Goal: Task Accomplishment & Management: Manage account settings

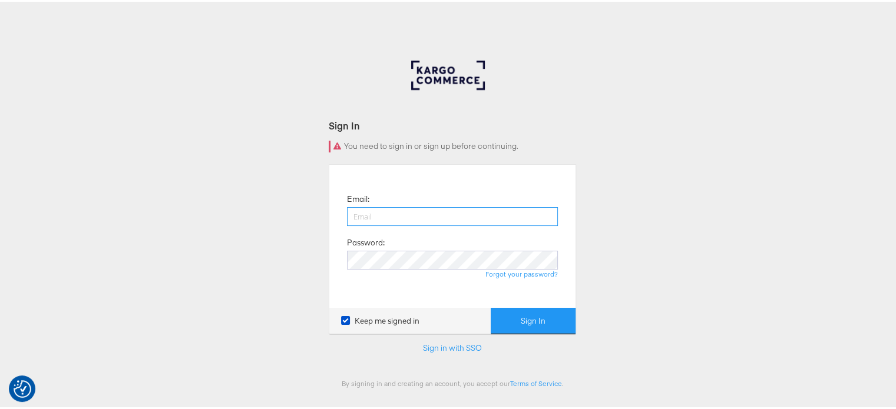
click at [393, 216] on input "email" at bounding box center [452, 215] width 211 height 19
type input "sudheer.bheemunipalli@kargo.com"
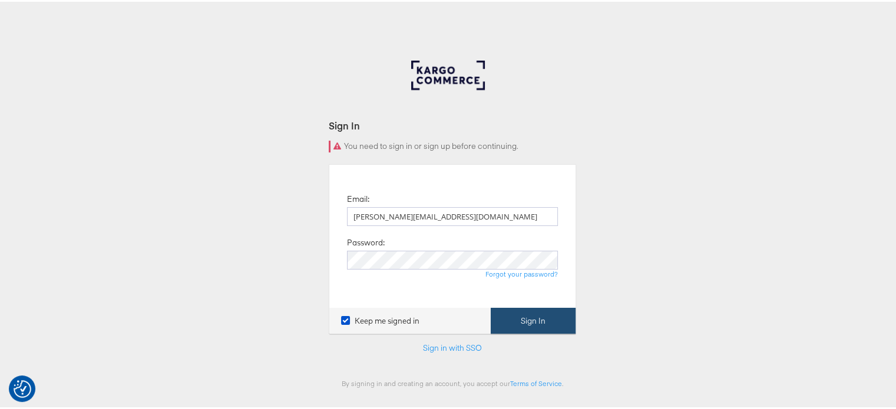
click at [514, 320] on button "Sign In" at bounding box center [533, 319] width 85 height 27
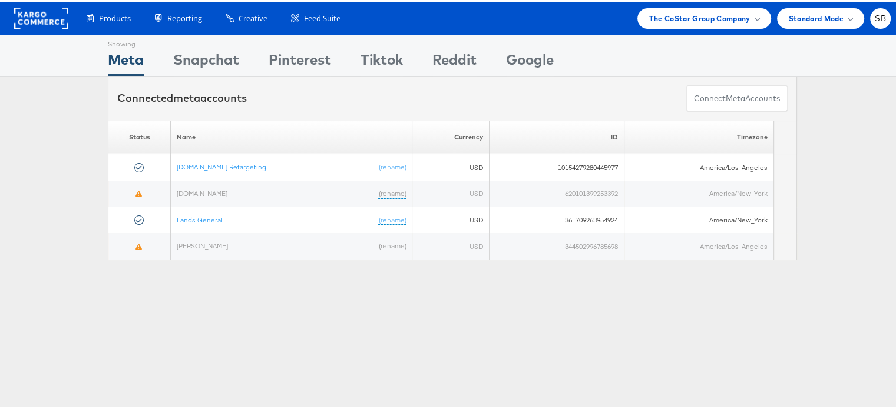
click at [54, 20] on rect at bounding box center [41, 16] width 54 height 21
click at [711, 9] on div "The CoStar Group Company" at bounding box center [703, 16] width 133 height 21
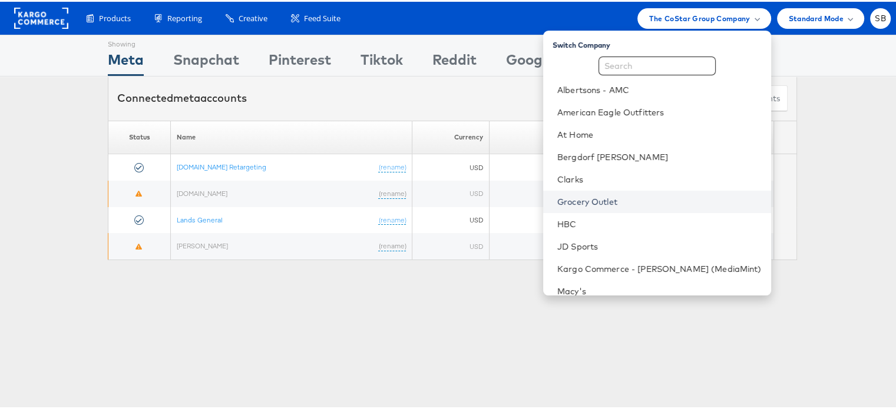
click at [610, 200] on link "Grocery Outlet" at bounding box center [659, 200] width 204 height 12
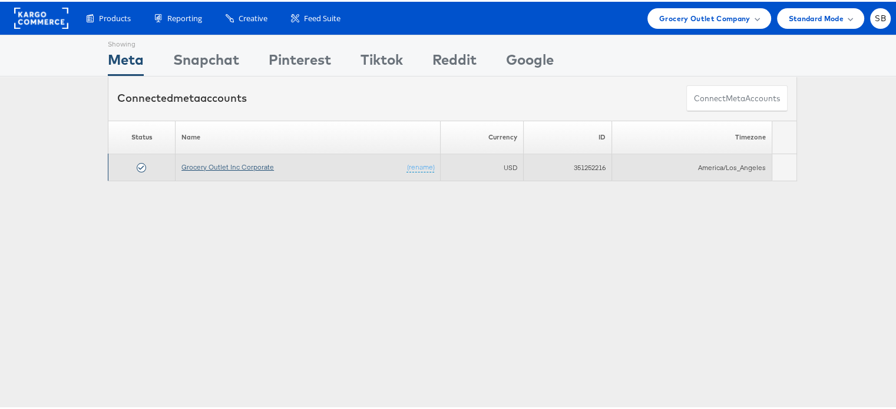
click at [208, 164] on link "Grocery Outlet Inc Corporate" at bounding box center [227, 165] width 92 height 9
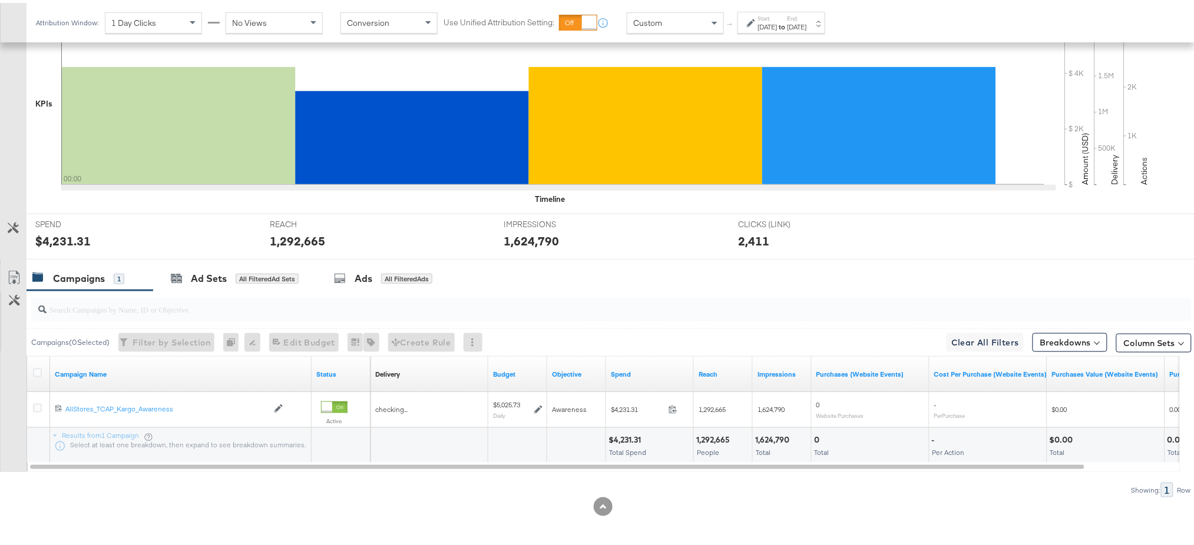
scroll to position [304, 0]
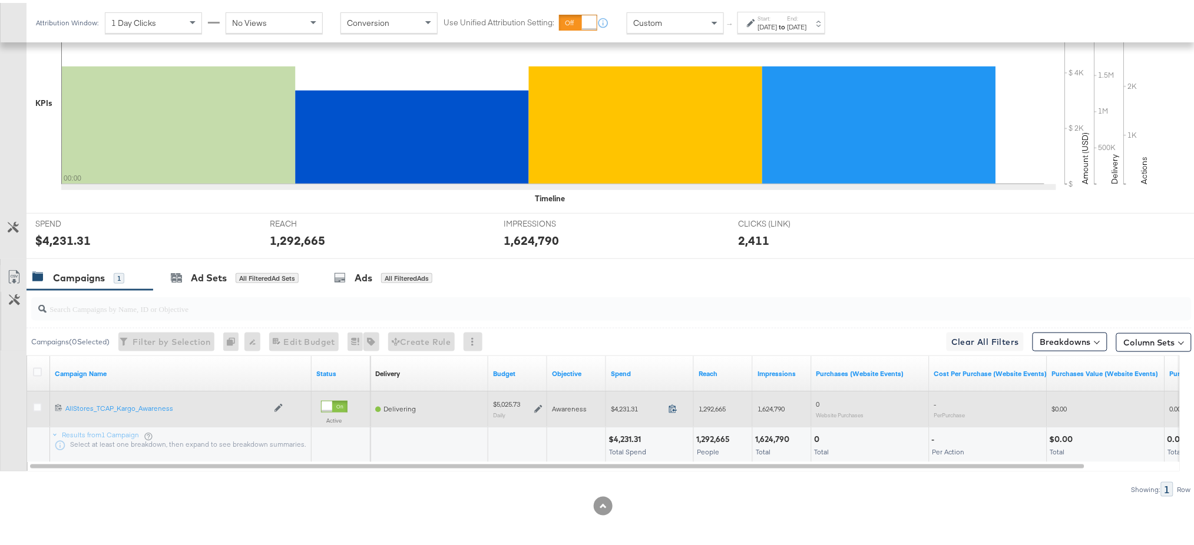
click at [671, 404] on icon at bounding box center [672, 406] width 9 height 9
click at [669, 405] on icon at bounding box center [672, 406] width 9 height 9
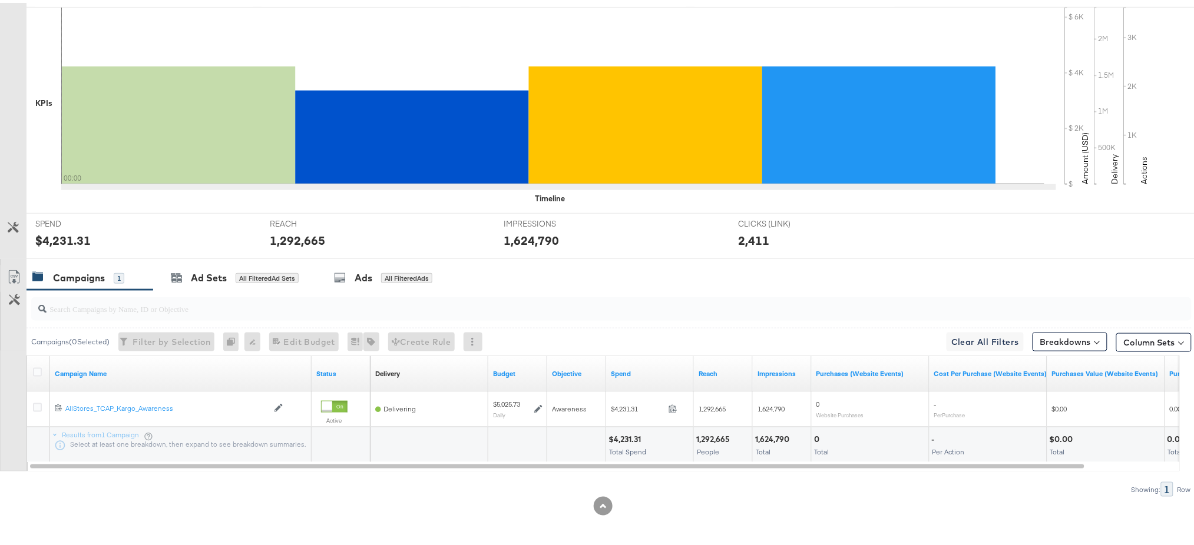
scroll to position [0, 0]
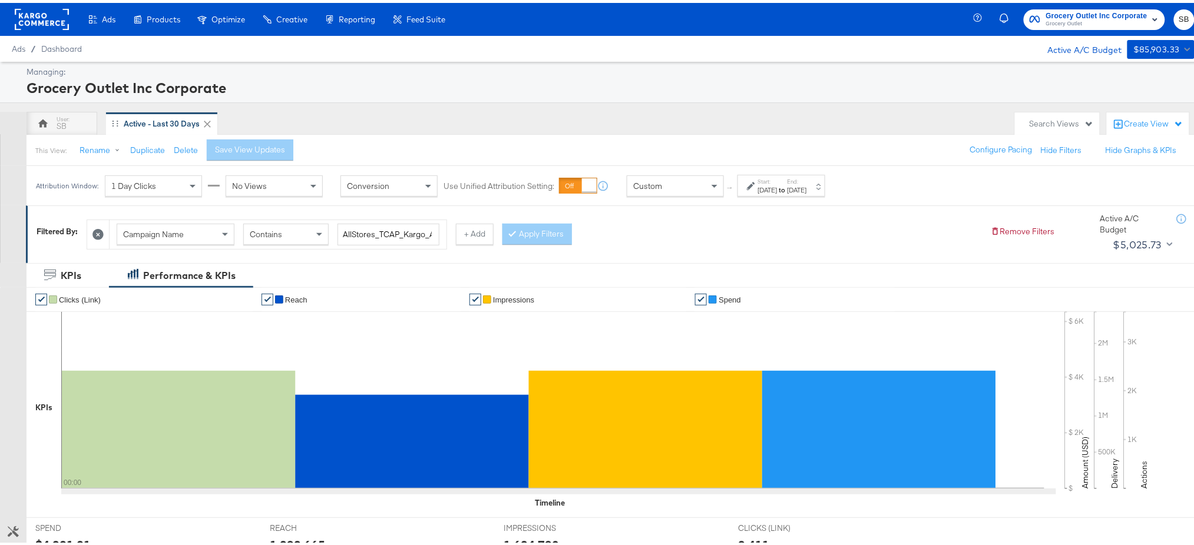
click at [46, 17] on rect at bounding box center [42, 16] width 54 height 21
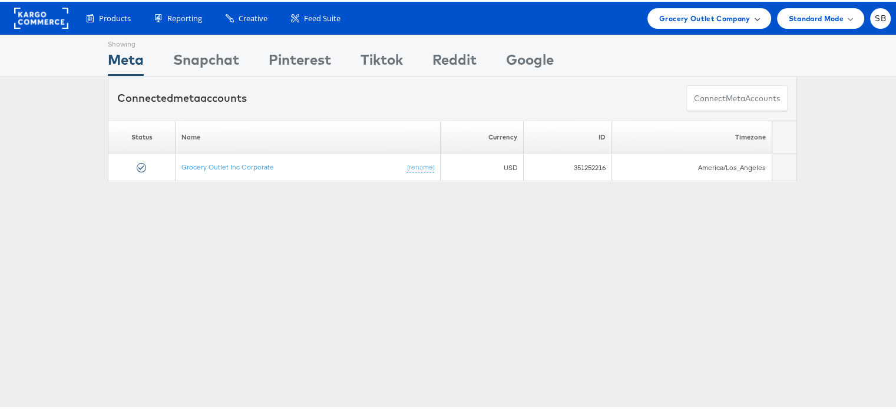
click at [702, 14] on span "Grocery Outlet Company" at bounding box center [704, 17] width 91 height 12
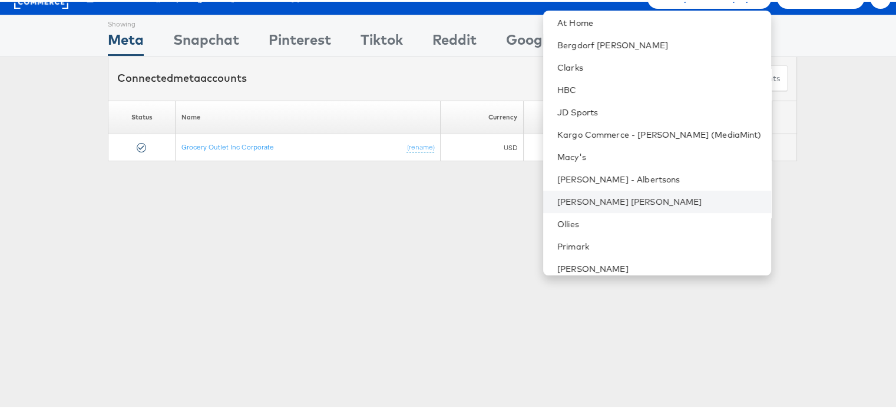
scroll to position [91, 0]
click at [599, 63] on link "Clarks" at bounding box center [659, 67] width 204 height 12
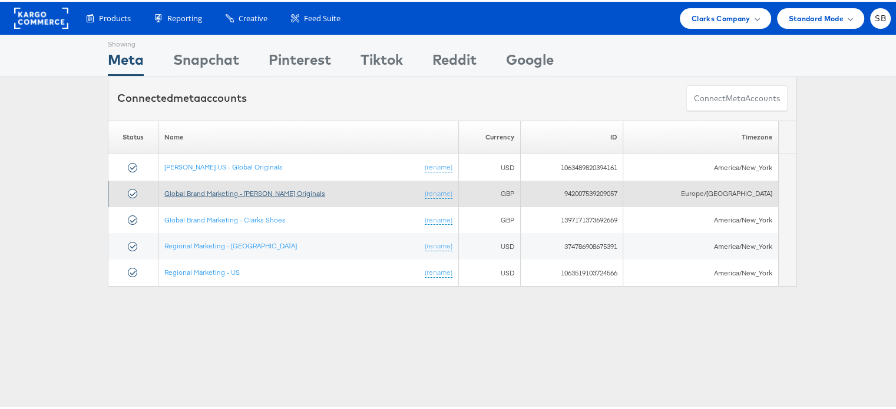
click at [244, 190] on link "Global Brand Marketing - [PERSON_NAME] Originals" at bounding box center [244, 191] width 161 height 9
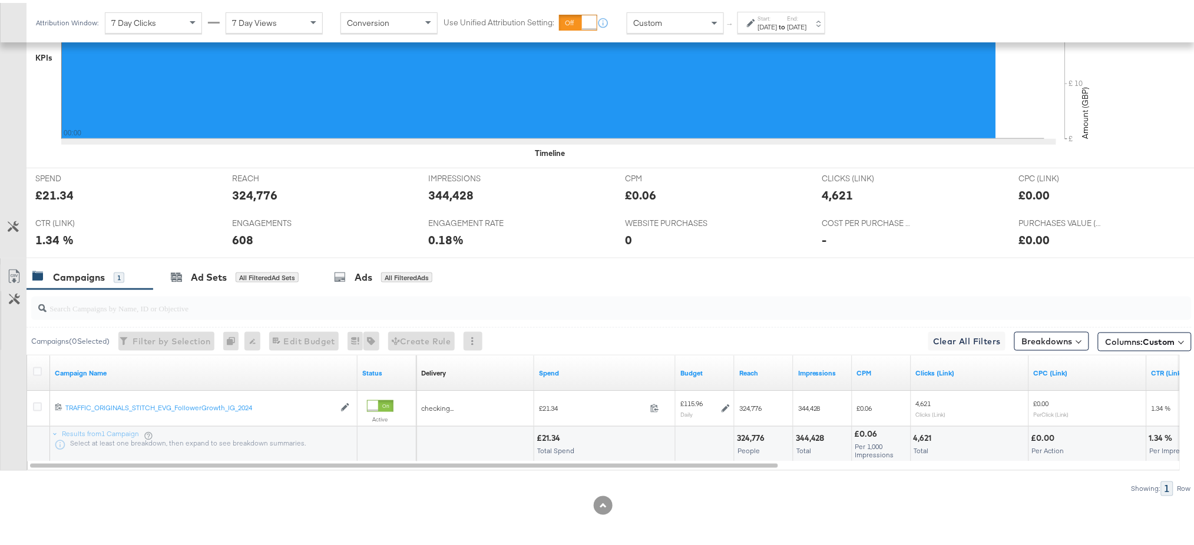
scroll to position [400, 0]
drag, startPoint x: 740, startPoint y: 466, endPoint x: 713, endPoint y: 468, distance: 27.1
click at [713, 468] on div "Campaign Name Status Delivery Sorting Unavailable Spend Budget Reach Impression…" at bounding box center [603, 410] width 1153 height 116
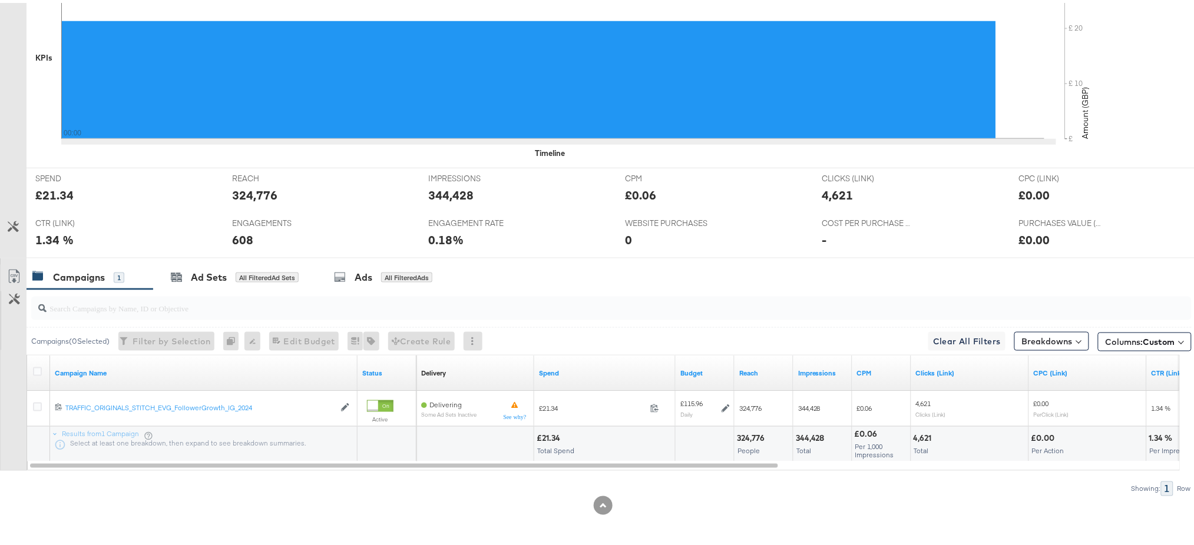
scroll to position [0, 0]
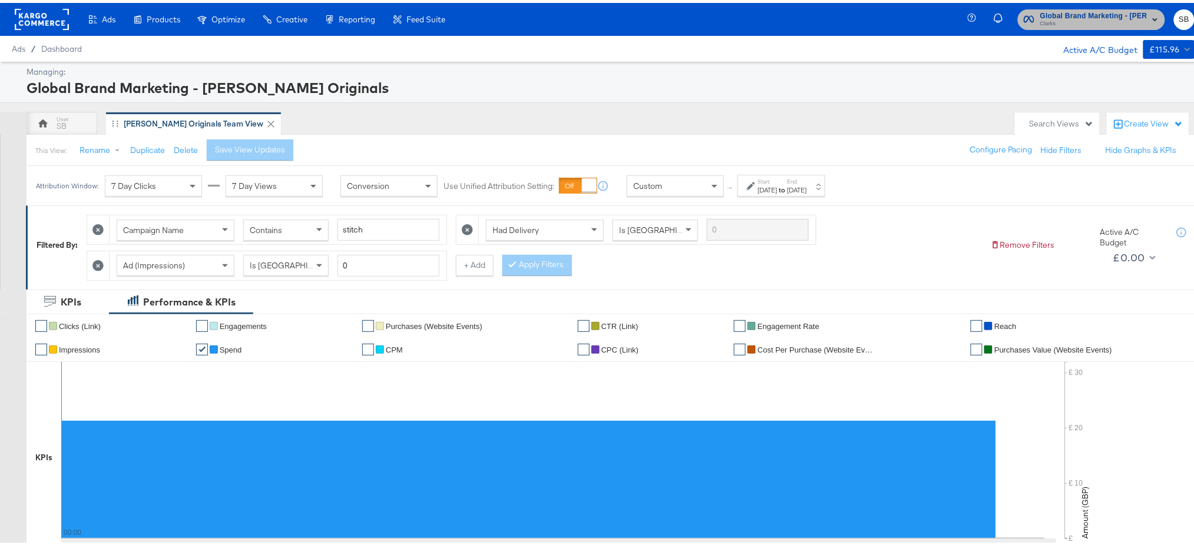
click at [1048, 14] on span "Global Brand Marketing - Clarks Originals" at bounding box center [1093, 13] width 107 height 12
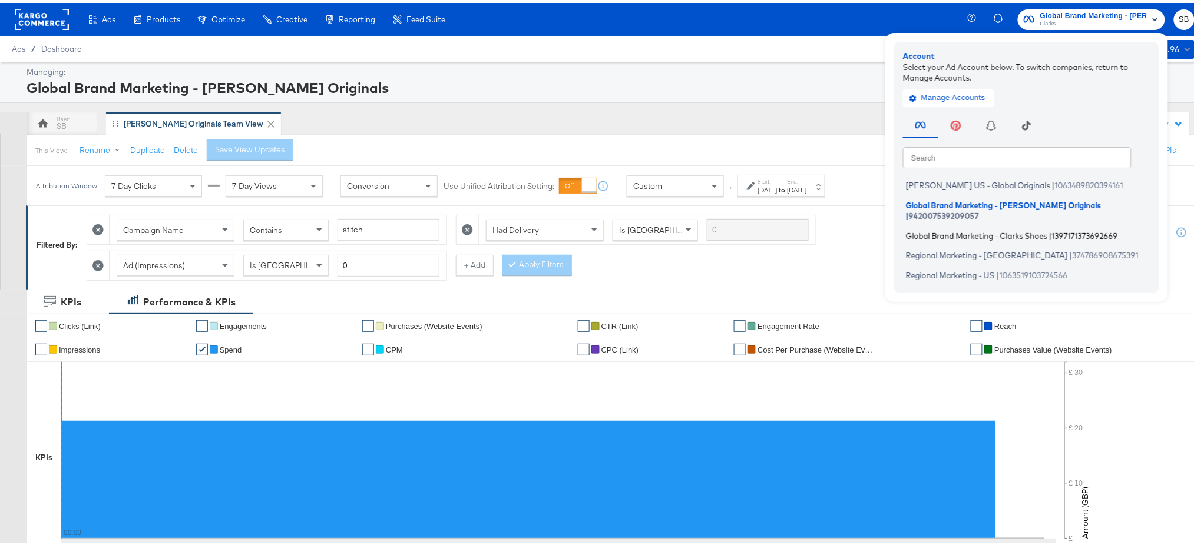
click at [955, 228] on span "Global Brand Marketing - Clarks Shoes" at bounding box center [976, 232] width 141 height 9
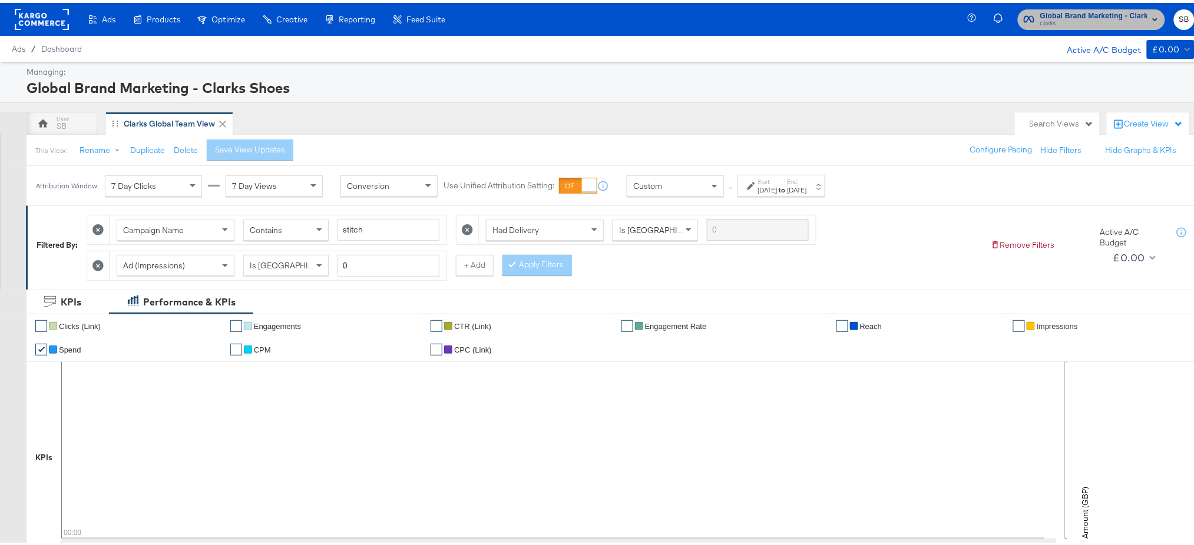
click at [1045, 7] on span "Global Brand Marketing - Clarks Shoes" at bounding box center [1093, 13] width 107 height 12
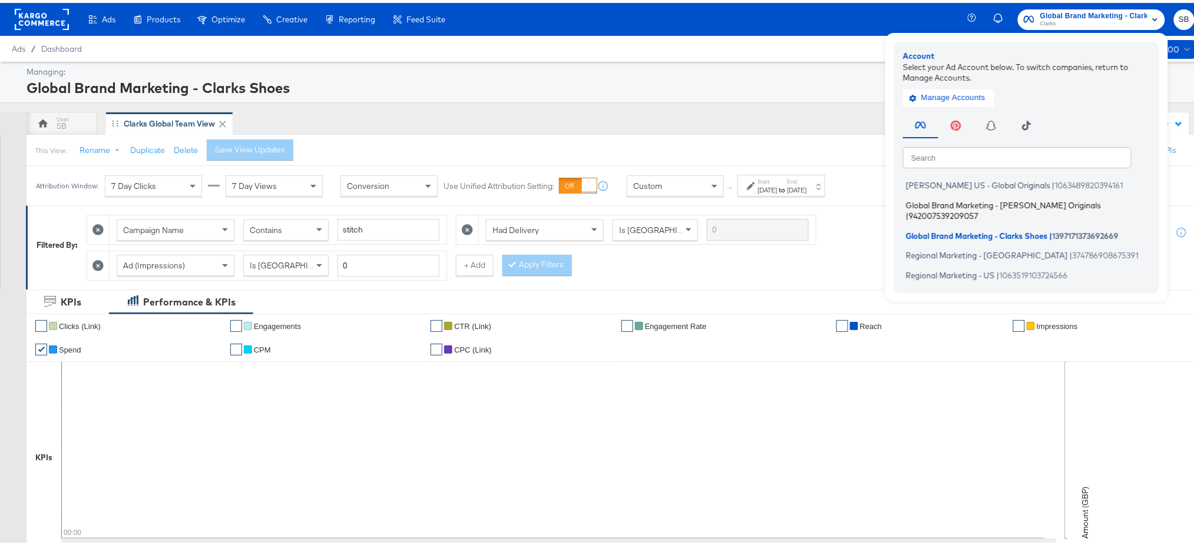
click at [946, 197] on span "Global Brand Marketing - [PERSON_NAME] Originals" at bounding box center [1003, 201] width 195 height 9
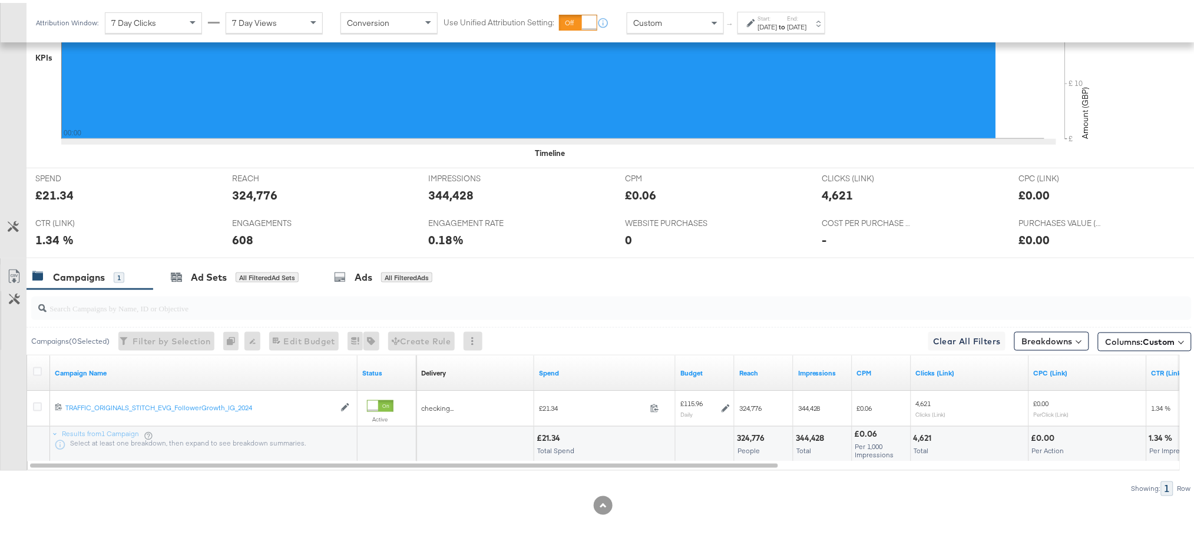
scroll to position [400, 0]
click at [274, 98] on rect at bounding box center [529, 77] width 934 height 118
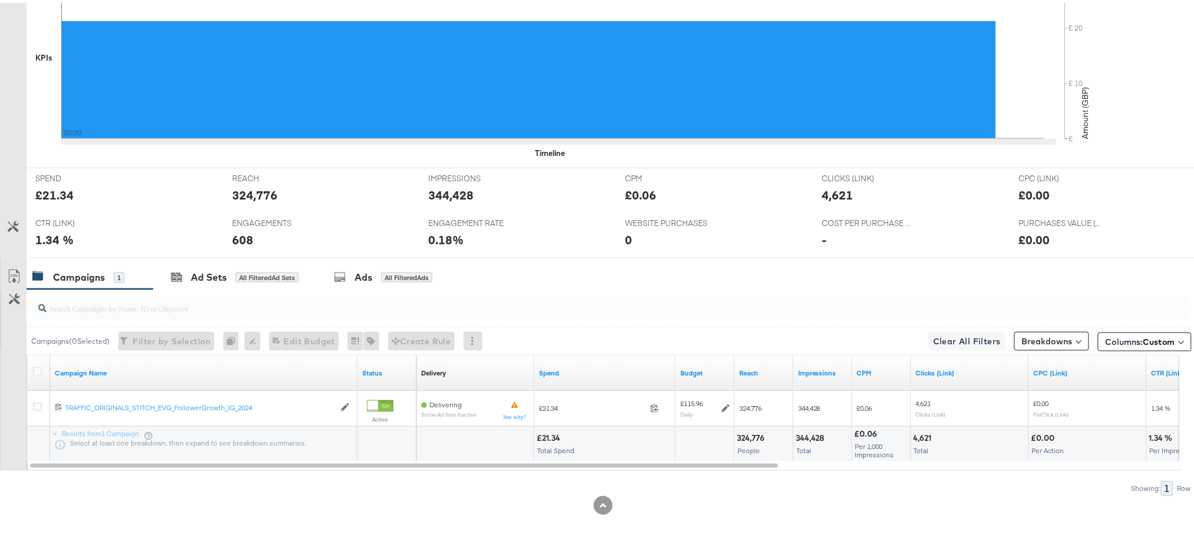
scroll to position [0, 0]
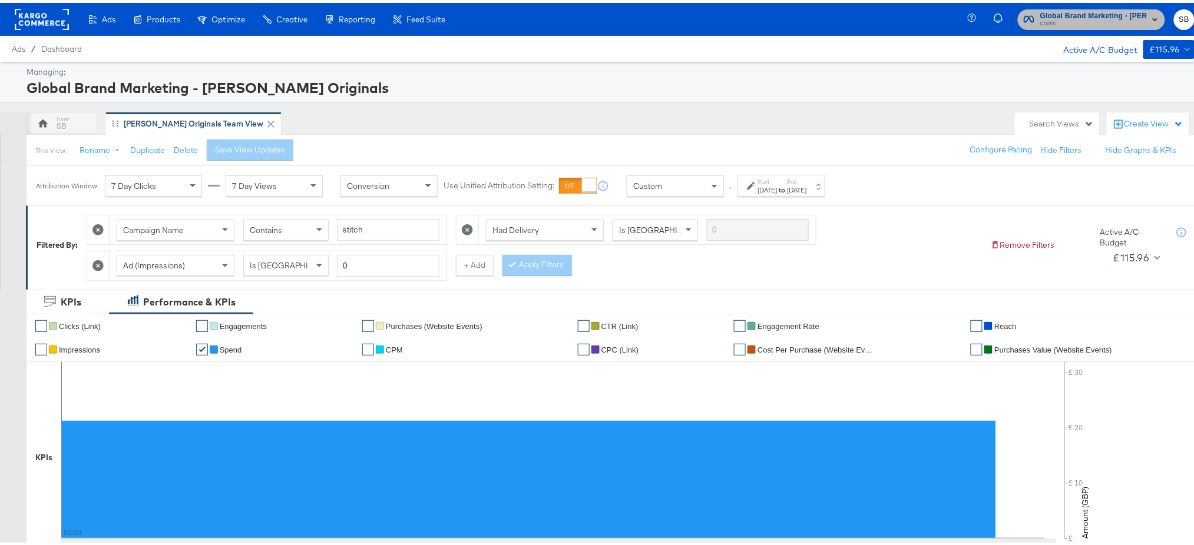
click at [1065, 9] on span "Global Brand Marketing - Clarks Originals" at bounding box center [1093, 13] width 107 height 12
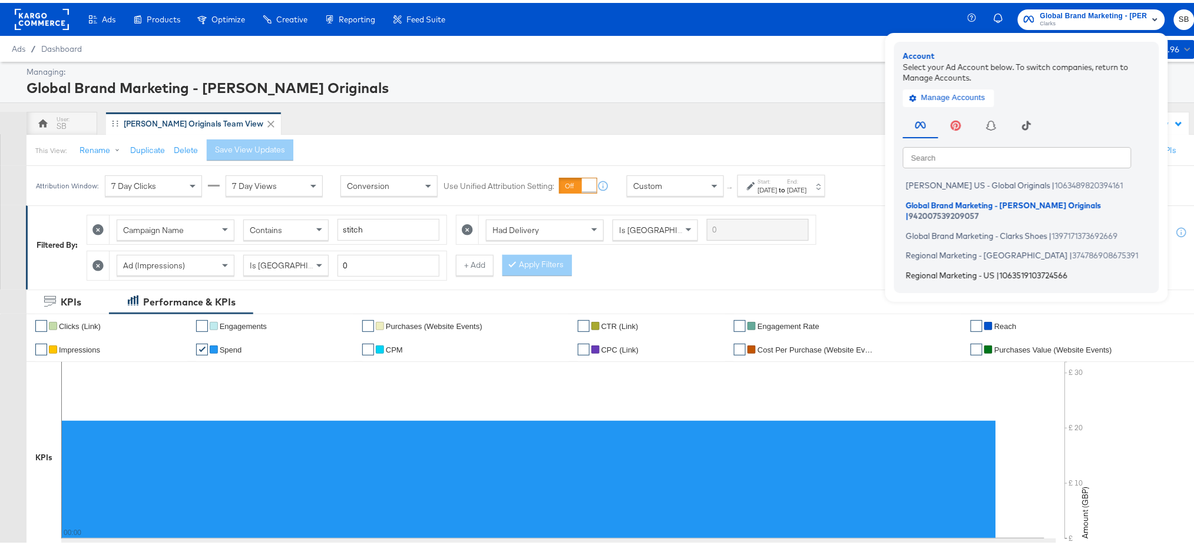
click at [929, 267] on span "Regional Marketing - US" at bounding box center [950, 271] width 89 height 9
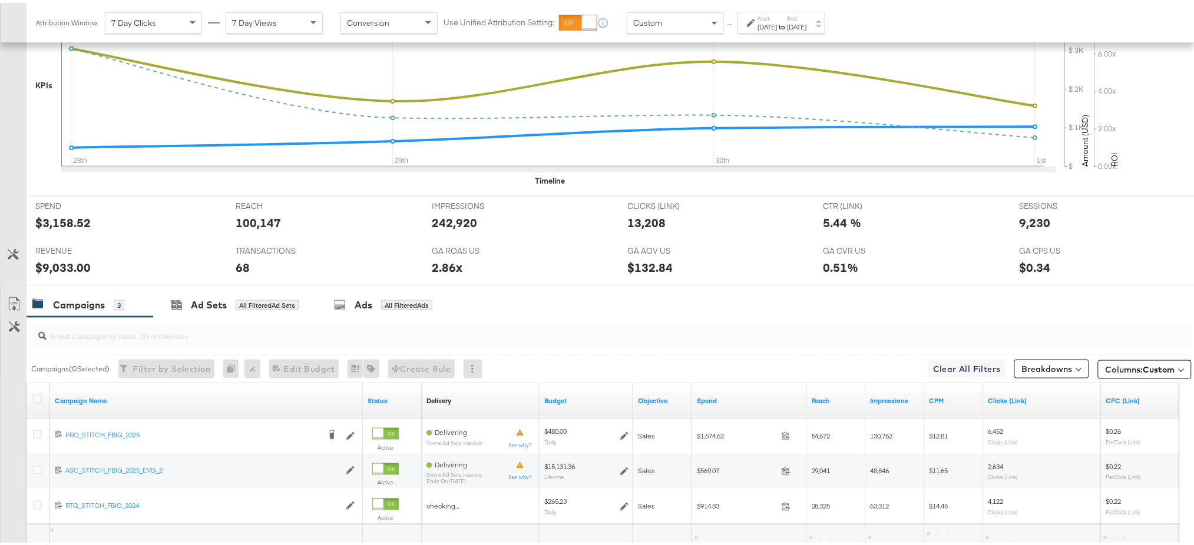
scroll to position [444, 0]
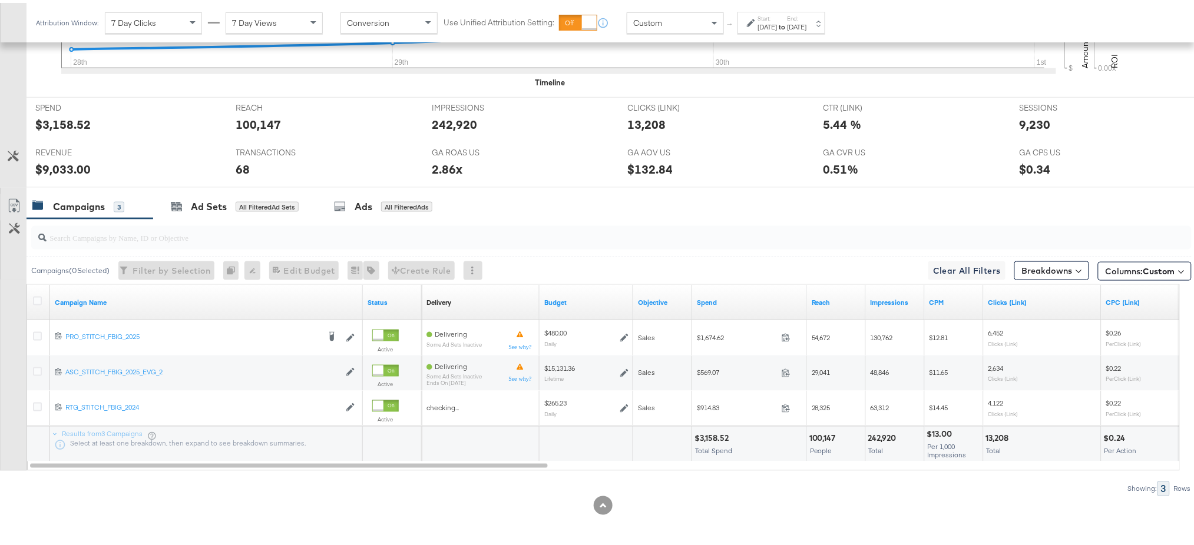
click at [807, 22] on div "[DATE]" at bounding box center [796, 23] width 19 height 9
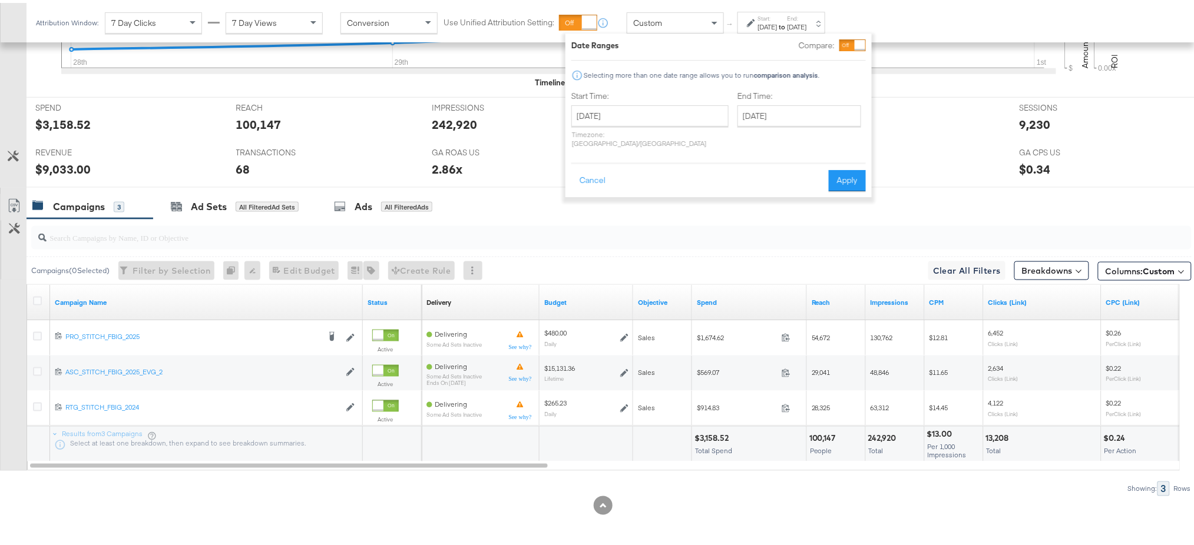
click at [723, 198] on div "Campaigns 3 Ad Sets All Filtered Ad Sets Ads All Filtered Ads" at bounding box center [617, 203] width 1180 height 25
click at [590, 169] on button "Cancel" at bounding box center [592, 177] width 42 height 21
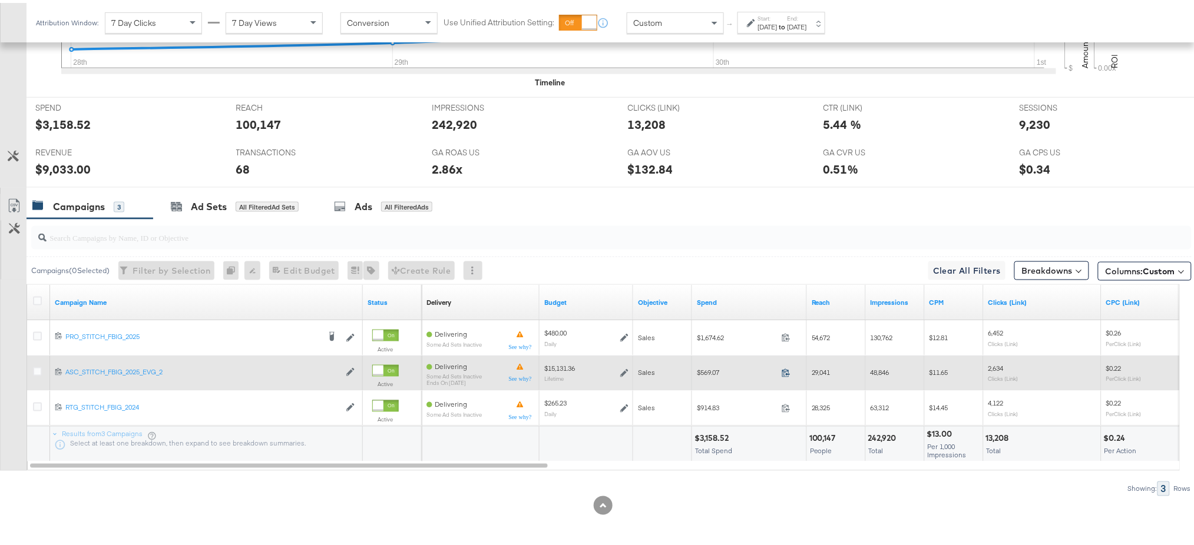
click at [783, 368] on icon at bounding box center [786, 370] width 9 height 9
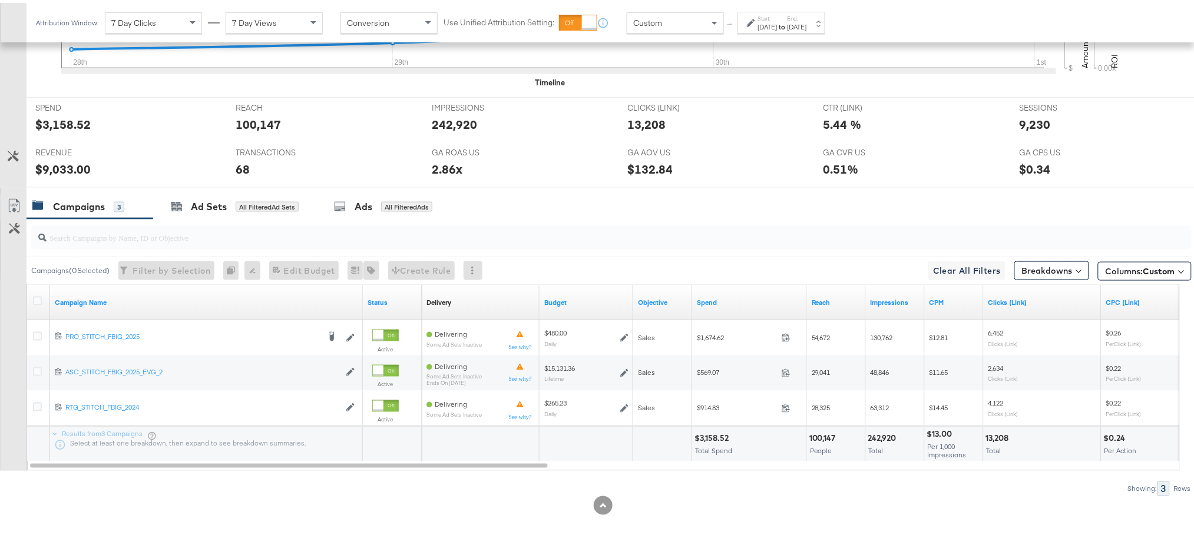
click at [1019, 125] on div "9,230" at bounding box center [1034, 121] width 31 height 17
copy div "9,230"
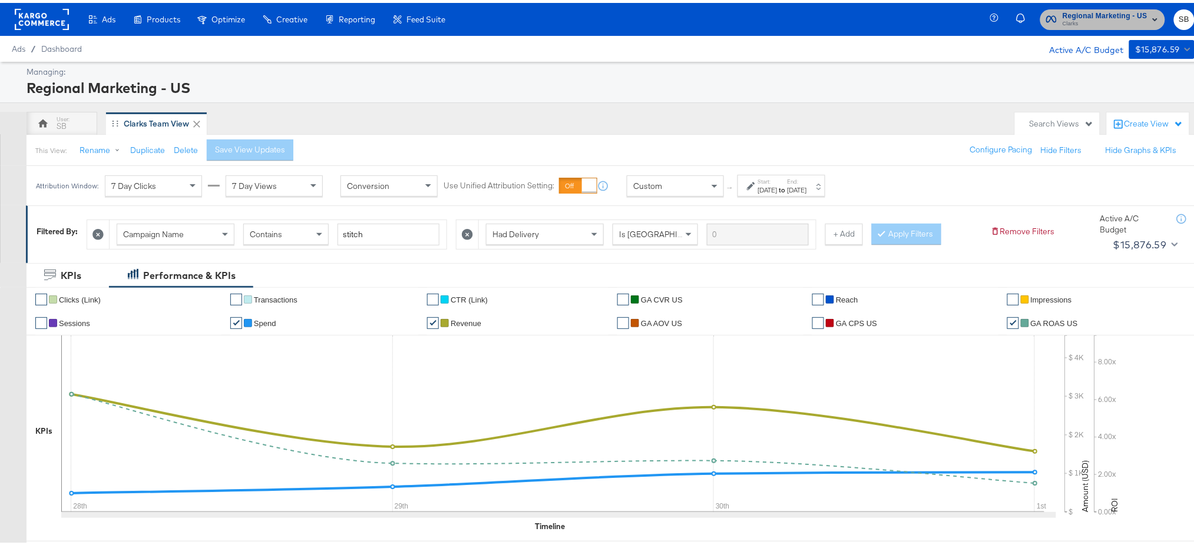
click at [1084, 24] on span "Clarks" at bounding box center [1104, 20] width 85 height 9
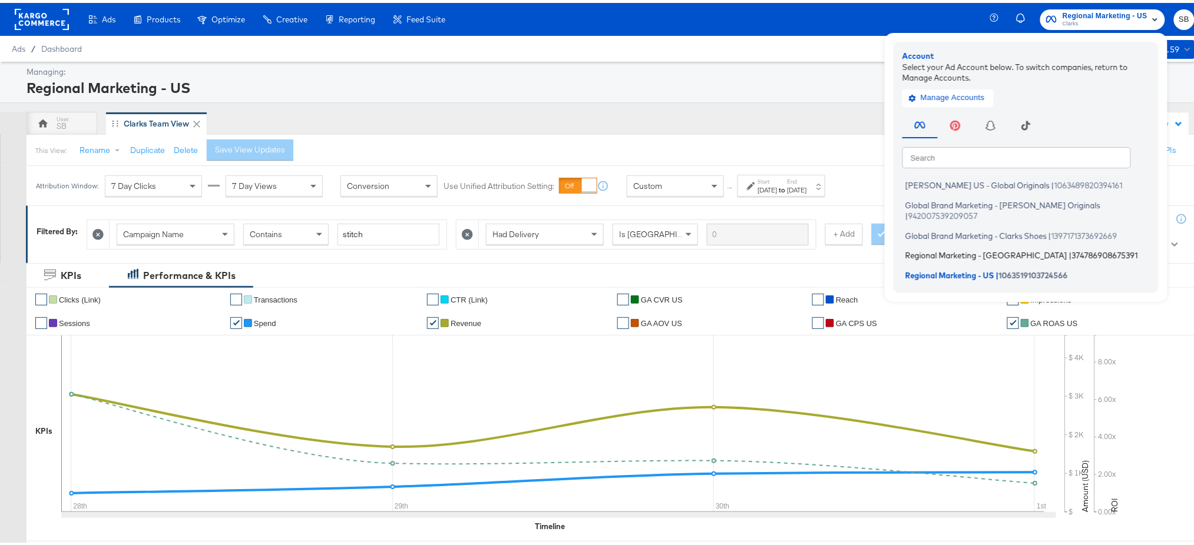
click at [944, 248] on span "Regional Marketing - [GEOGRAPHIC_DATA]" at bounding box center [986, 252] width 162 height 9
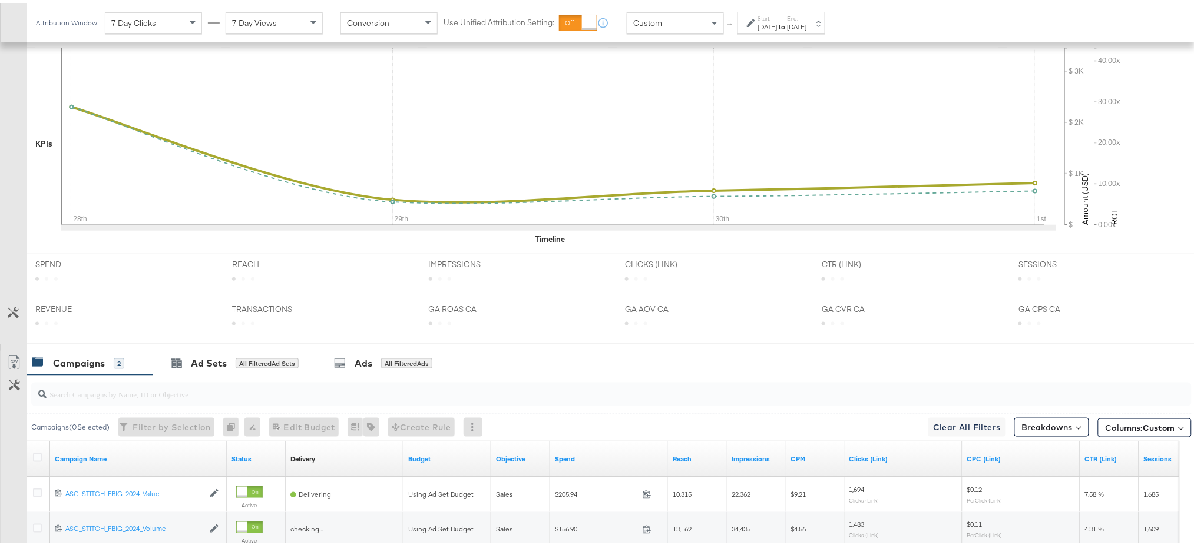
scroll to position [435, 0]
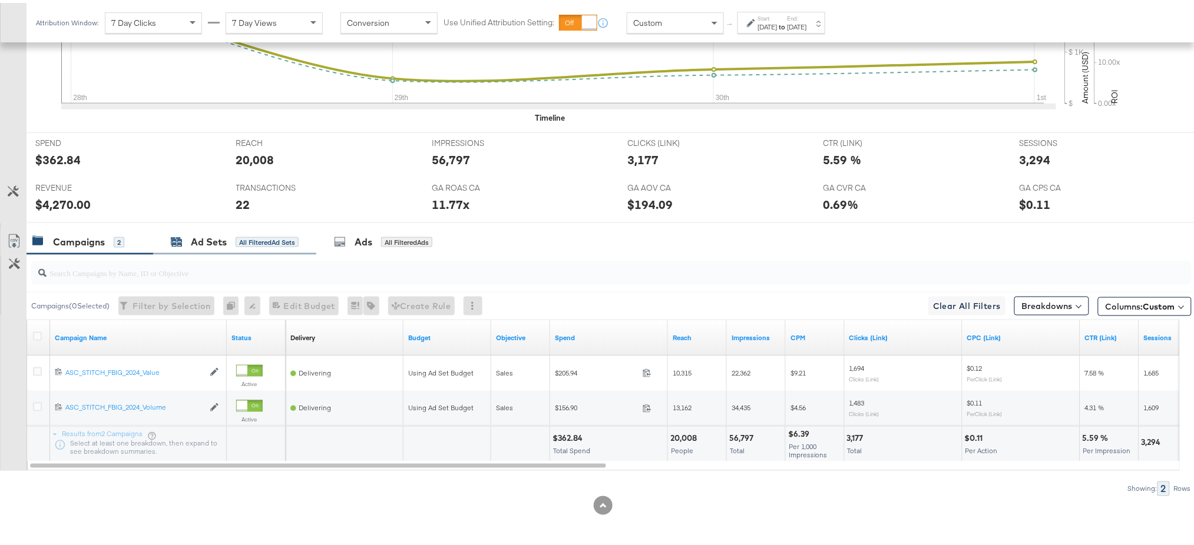
click at [203, 243] on div "Ad Sets" at bounding box center [209, 240] width 36 height 14
